Goal: Navigation & Orientation: Find specific page/section

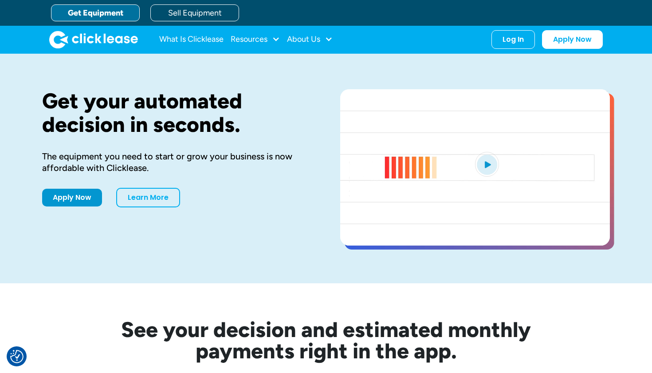
click at [533, 49] on div "What Is Clicklease Resources Blog Case Studies Videos FAQs About Us About Us Ca…" at bounding box center [325, 39] width 553 height 27
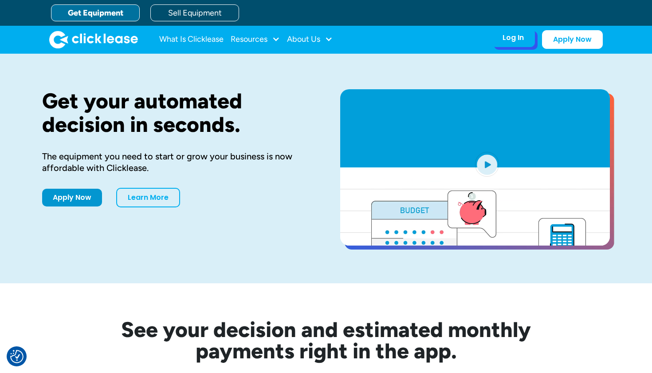
click at [519, 42] on div "Log In" at bounding box center [512, 37] width 21 height 9
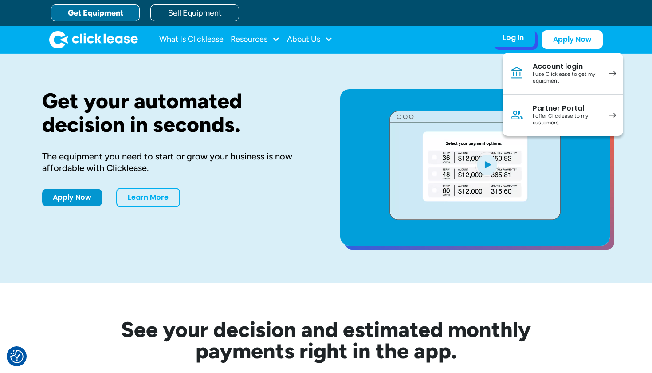
click at [513, 41] on div "Log In" at bounding box center [512, 37] width 21 height 9
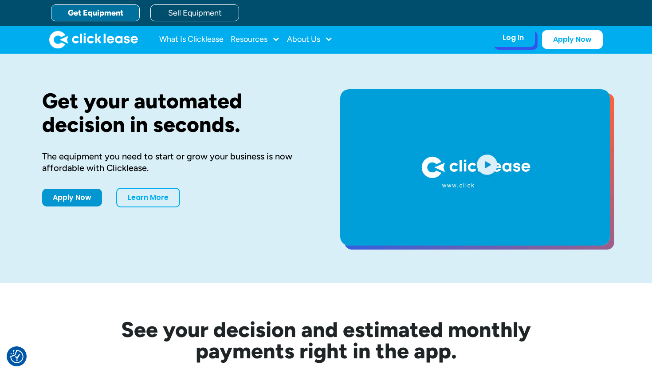
click at [499, 47] on div "Log In Account login I use Clicklease to get my equipment Partner Portal I offe…" at bounding box center [512, 37] width 43 height 19
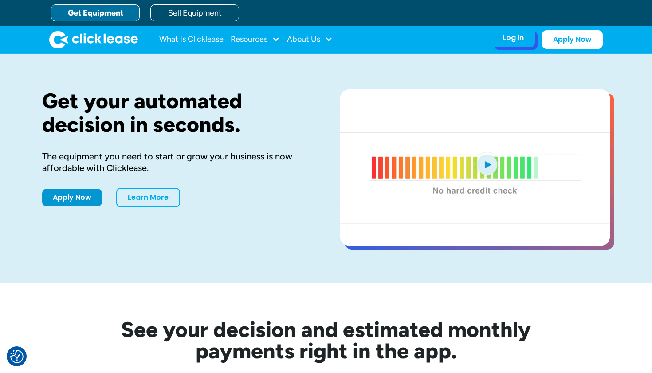
click at [508, 46] on div "Log In Account login I use Clicklease to get my equipment Partner Portal I offe…" at bounding box center [512, 37] width 43 height 19
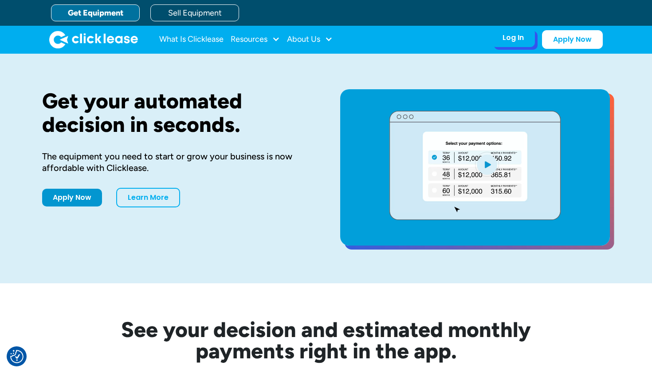
click at [508, 44] on div "Log In Account login I use Clicklease to get my equipment Partner Portal I offe…" at bounding box center [512, 37] width 43 height 19
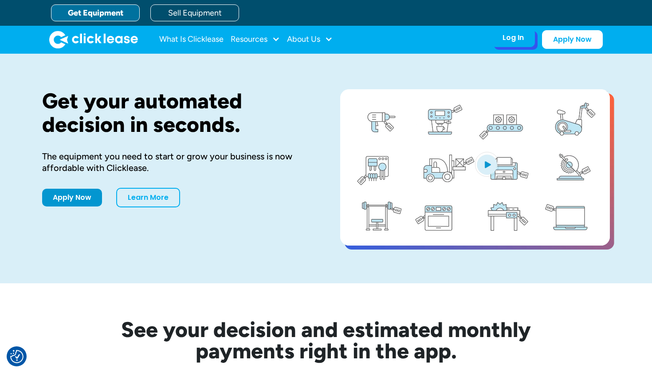
click at [521, 34] on div "Log In" at bounding box center [512, 37] width 21 height 9
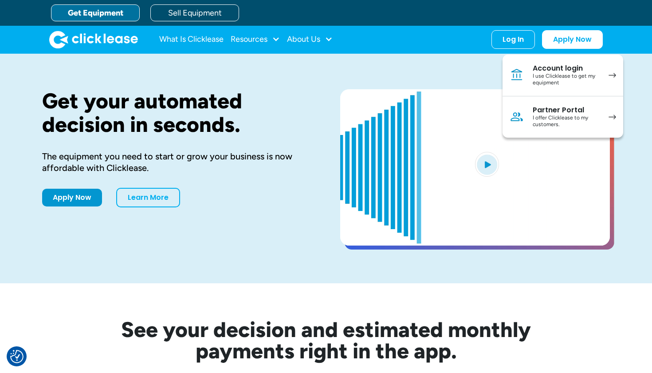
click at [525, 49] on div "What Is Clicklease Resources Blog Case Studies Videos FAQs About Us About Us Ca…" at bounding box center [325, 39] width 553 height 27
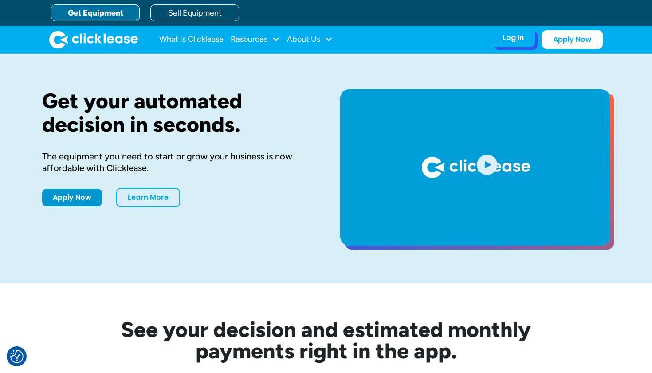
click at [517, 35] on div "Log In" at bounding box center [512, 37] width 21 height 9
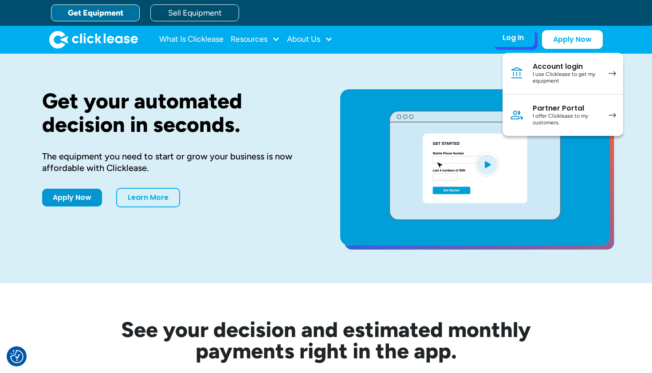
click at [557, 113] on div "I offer Clicklease to my customers." at bounding box center [566, 120] width 67 height 14
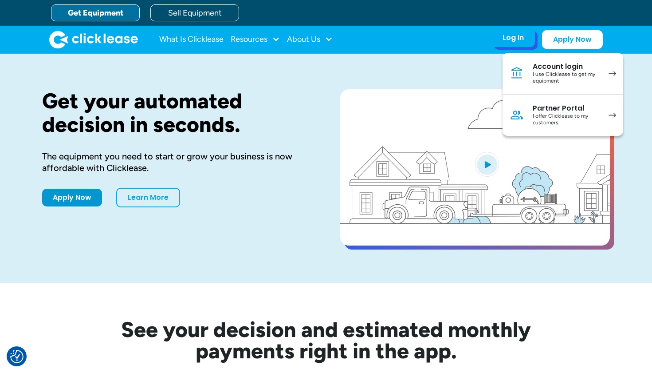
click at [524, 79] on img at bounding box center [517, 73] width 14 height 14
